Goal: Task Accomplishment & Management: Complete application form

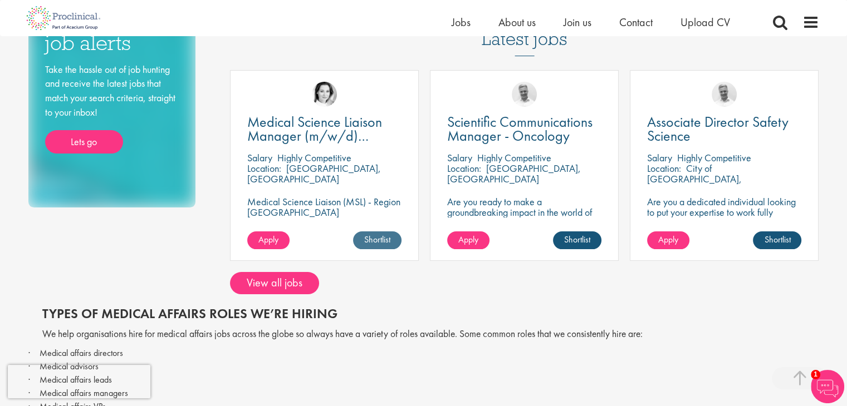
scroll to position [278, 0]
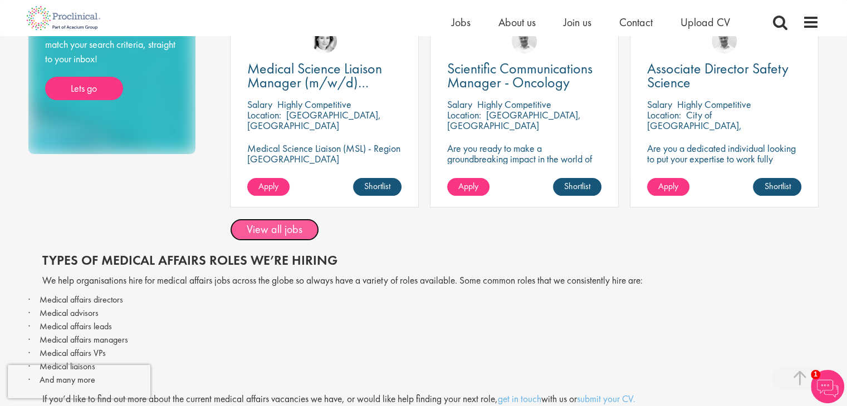
click at [301, 225] on link "View all jobs" at bounding box center [274, 230] width 89 height 22
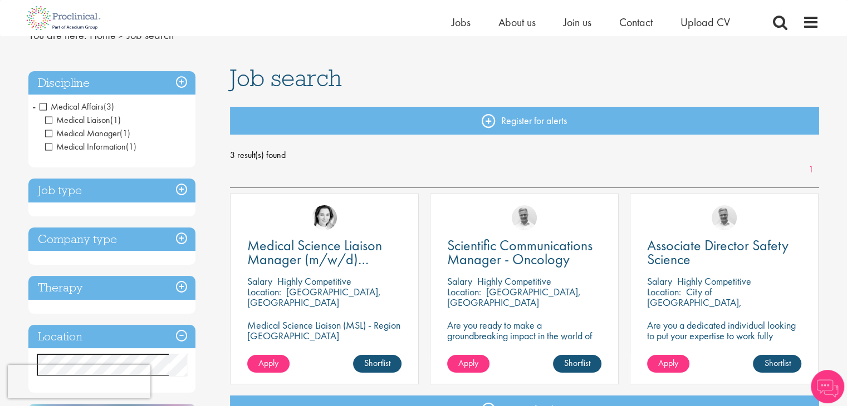
scroll to position [111, 0]
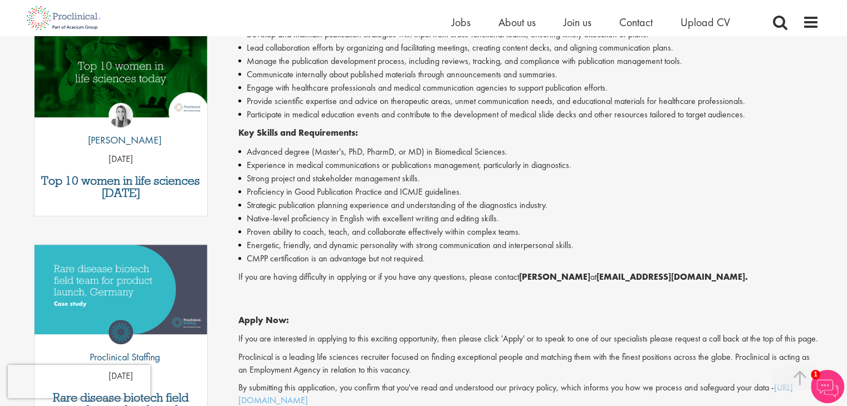
scroll to position [390, 0]
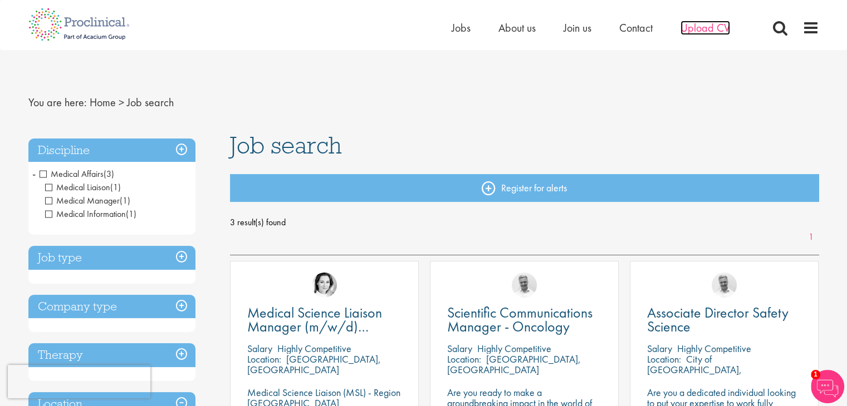
click at [719, 32] on span "Upload CV" at bounding box center [705, 28] width 50 height 14
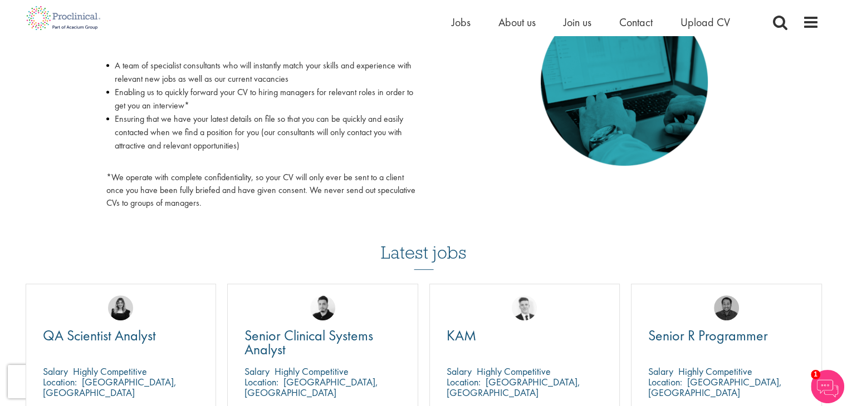
scroll to position [278, 0]
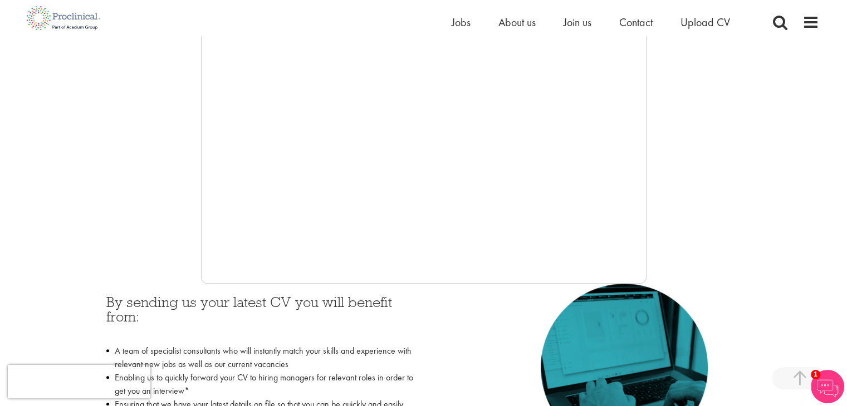
click at [829, 387] on img at bounding box center [826, 386] width 33 height 33
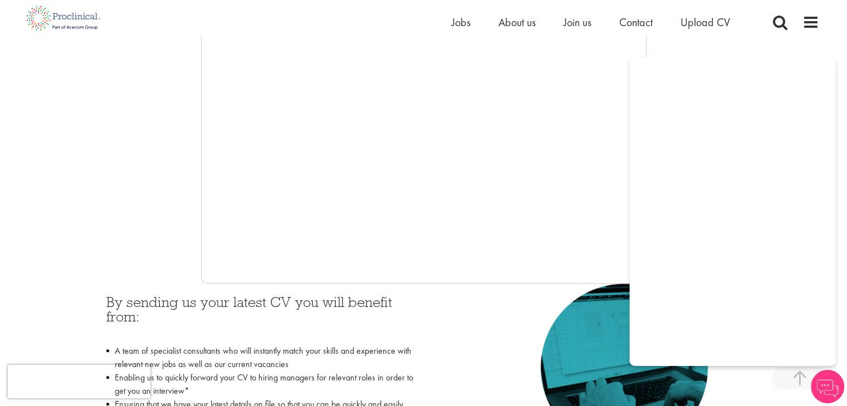
click at [122, 238] on div at bounding box center [423, 117] width 790 height 334
click at [829, 385] on img at bounding box center [826, 386] width 33 height 33
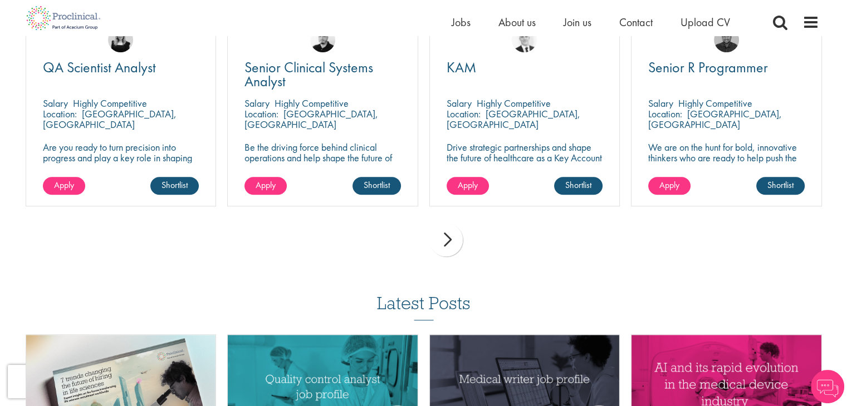
scroll to position [779, 0]
